Goal: Navigation & Orientation: Find specific page/section

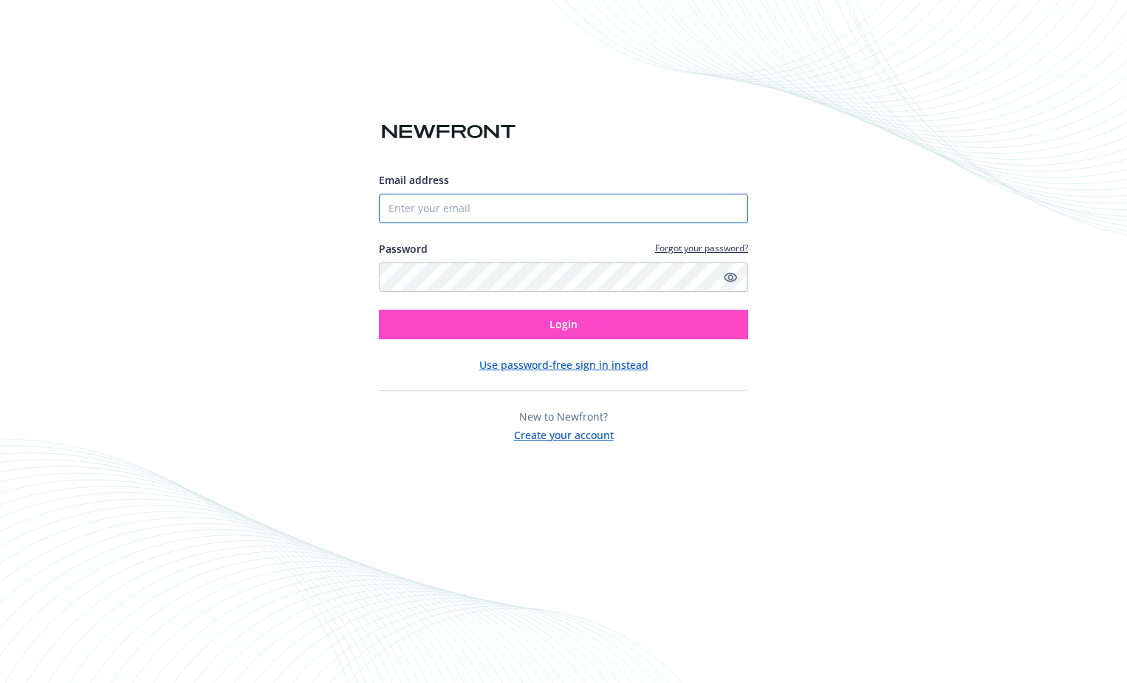
type input "[EMAIL_ADDRESS][DOMAIN_NAME]"
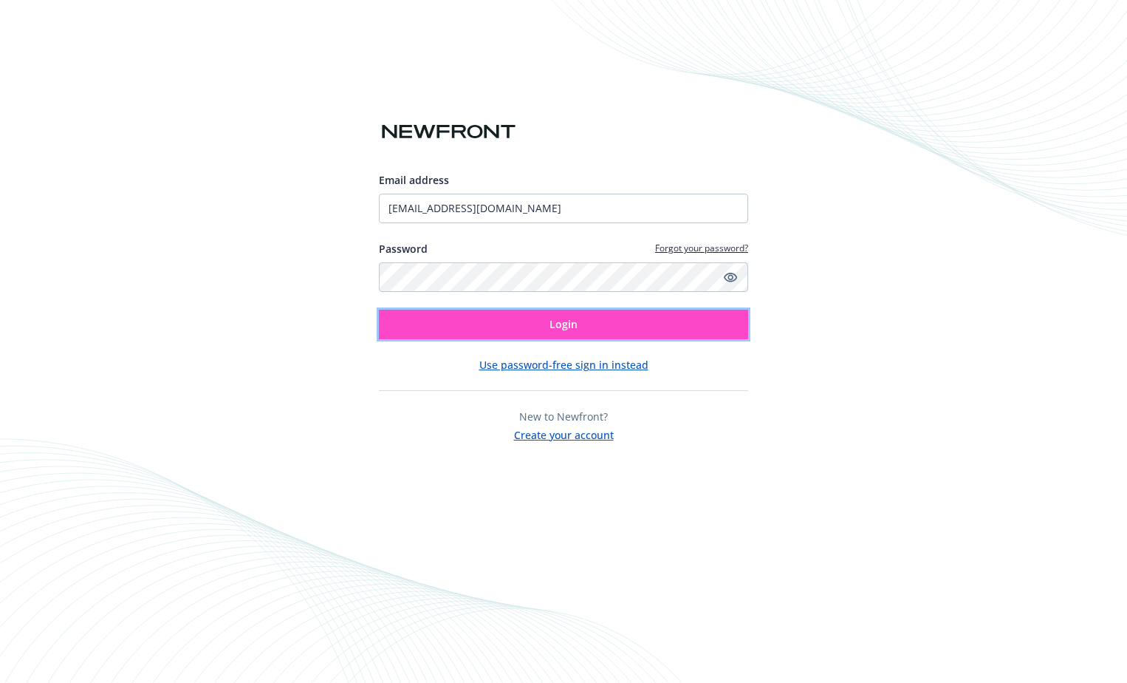
click at [561, 329] on span "Login" at bounding box center [564, 324] width 28 height 14
